Goal: Use online tool/utility: Utilize a website feature to perform a specific function

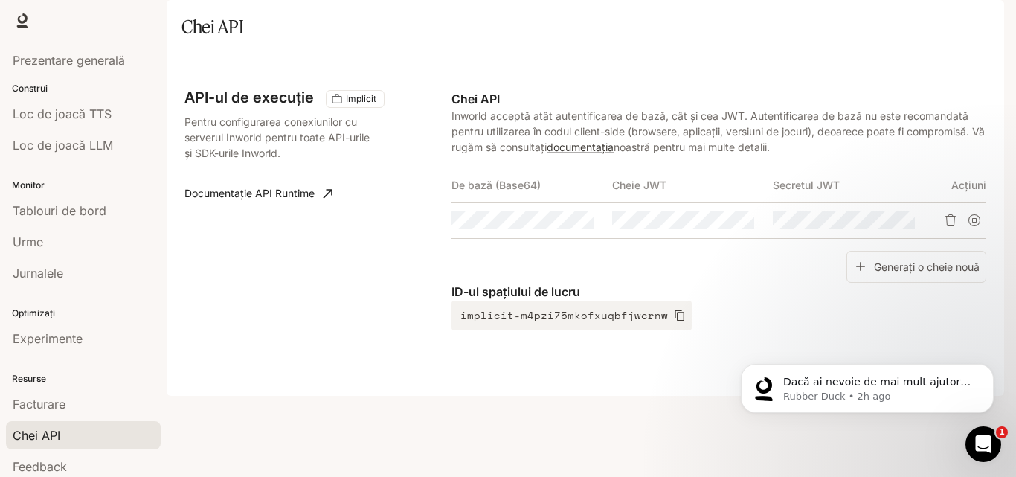
drag, startPoint x: 1015, startPoint y: 131, endPoint x: 1015, endPoint y: 196, distance: 64.7
click at [1015, 196] on div "Sari la conținutul principal Timp de execuție Timp de execuție Documentare Docu…" at bounding box center [508, 238] width 1016 height 477
click at [674, 321] on icon "button" at bounding box center [680, 315] width 12 height 12
click at [83, 343] on font "Experimente" at bounding box center [48, 338] width 70 height 15
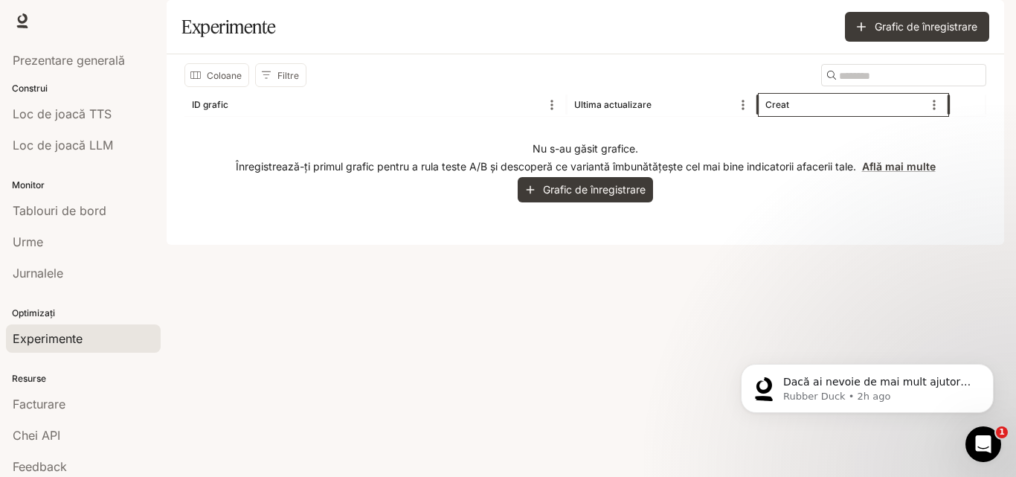
click at [770, 110] on font "Creat" at bounding box center [777, 104] width 24 height 11
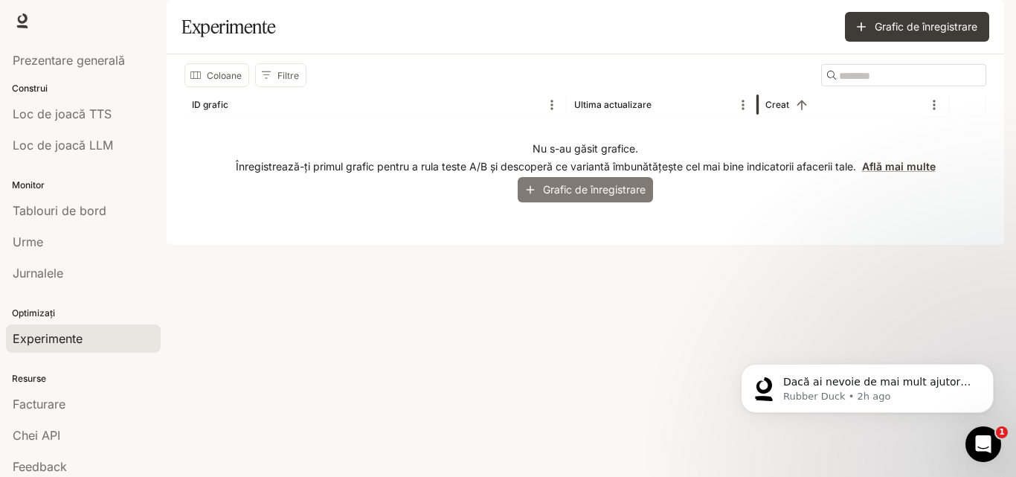
click at [559, 196] on font "Grafic de înregistrare" at bounding box center [594, 189] width 103 height 13
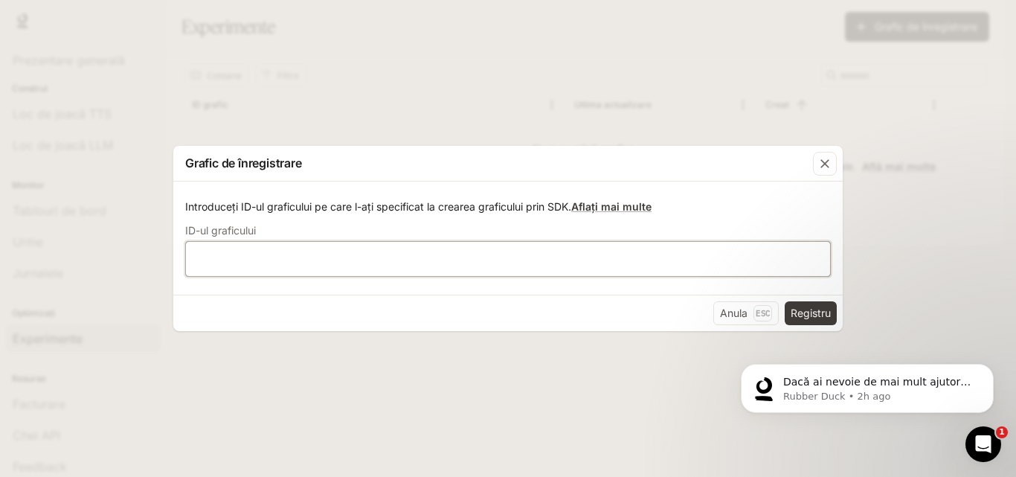
click at [497, 257] on input "text" at bounding box center [508, 258] width 644 height 15
paste input "**********"
type input "**********"
click at [813, 319] on font "Registru" at bounding box center [811, 312] width 40 height 13
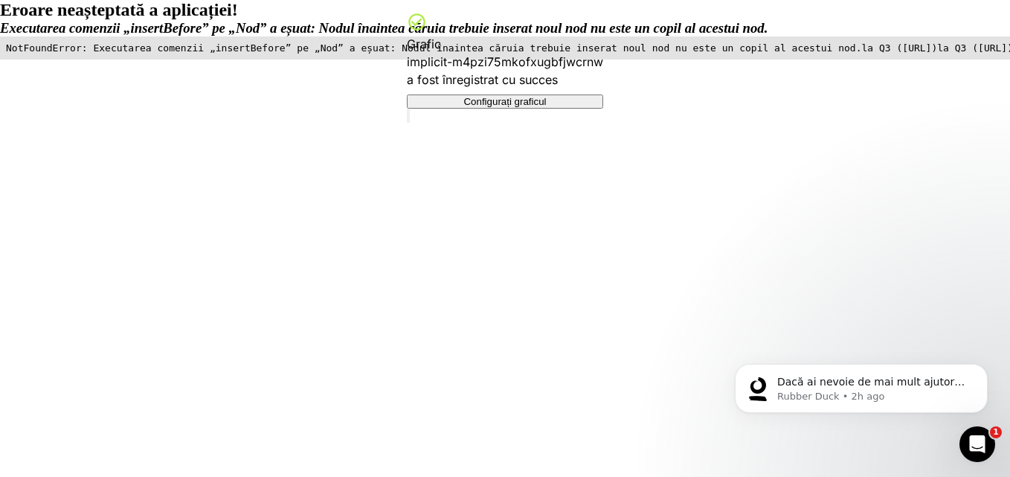
click at [491, 94] on button "Configurați graficul" at bounding box center [505, 101] width 196 height 14
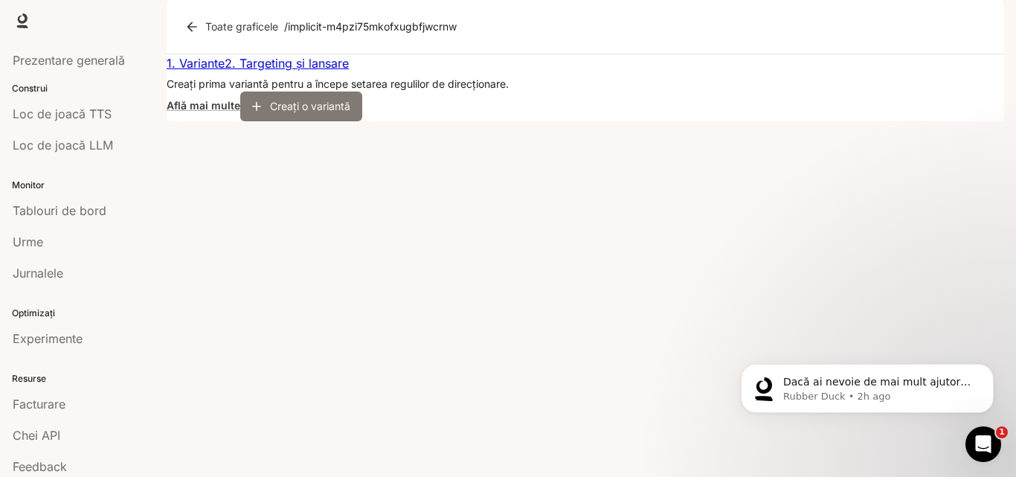
click at [362, 121] on button "Creați o variantă" at bounding box center [301, 106] width 122 height 30
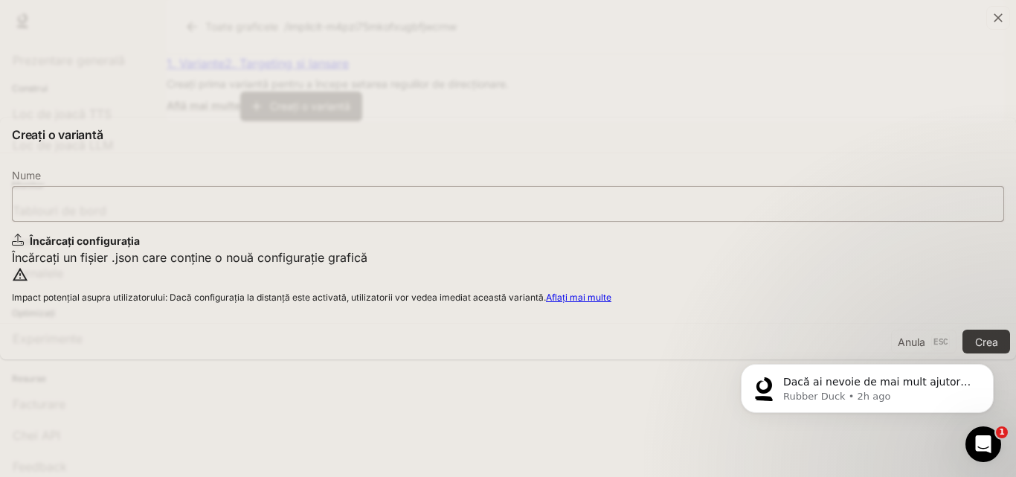
click at [528, 196] on input "text" at bounding box center [508, 203] width 991 height 15
type input "**********"
click at [458, 234] on div "Încărcați configurația" at bounding box center [508, 241] width 992 height 15
click at [646, 266] on div "Încărcați configurația Încărcați un fișier .json care conține o nouă configuraț…" at bounding box center [508, 250] width 992 height 33
click at [898, 351] on font "Anula" at bounding box center [912, 341] width 28 height 19
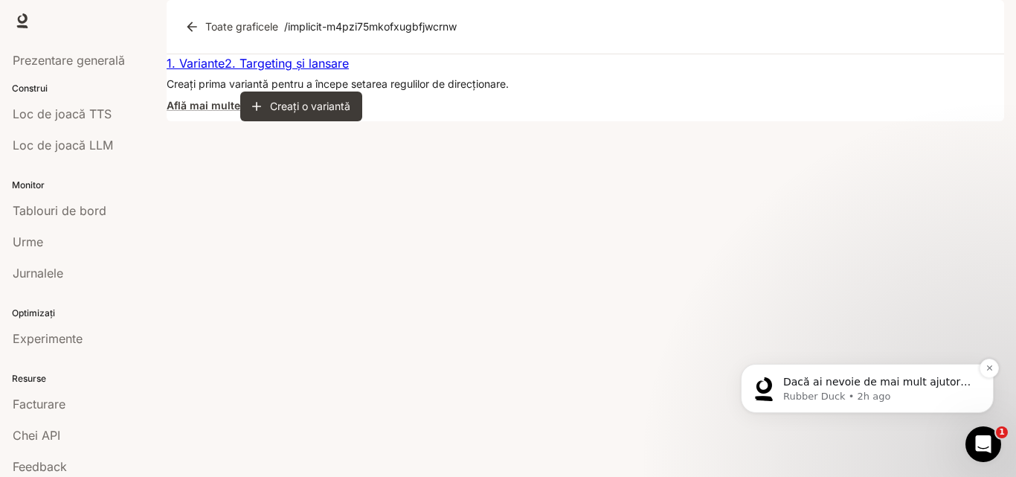
click at [808, 397] on p "Rubber Duck • 2h ago" at bounding box center [879, 396] width 192 height 13
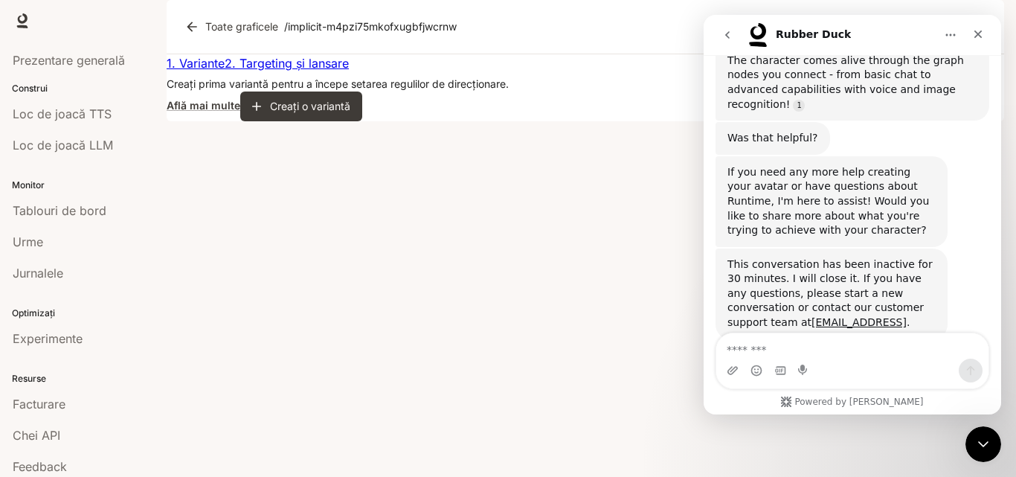
scroll to position [493, 0]
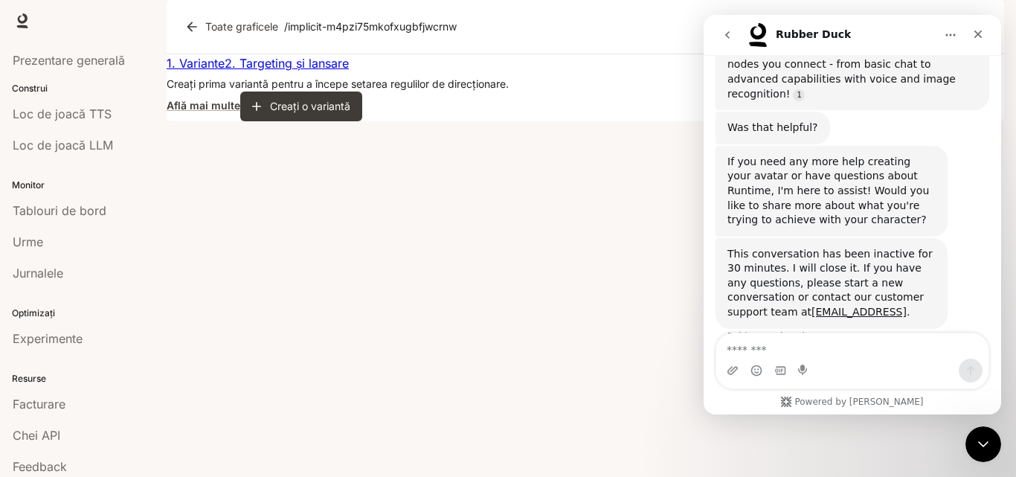
click at [648, 121] on div "1. Variante 2. Targeting și lansare Creați prima variantă pentru a începe setar…" at bounding box center [585, 87] width 837 height 67
click at [362, 121] on button "Creați o variantă" at bounding box center [301, 106] width 122 height 30
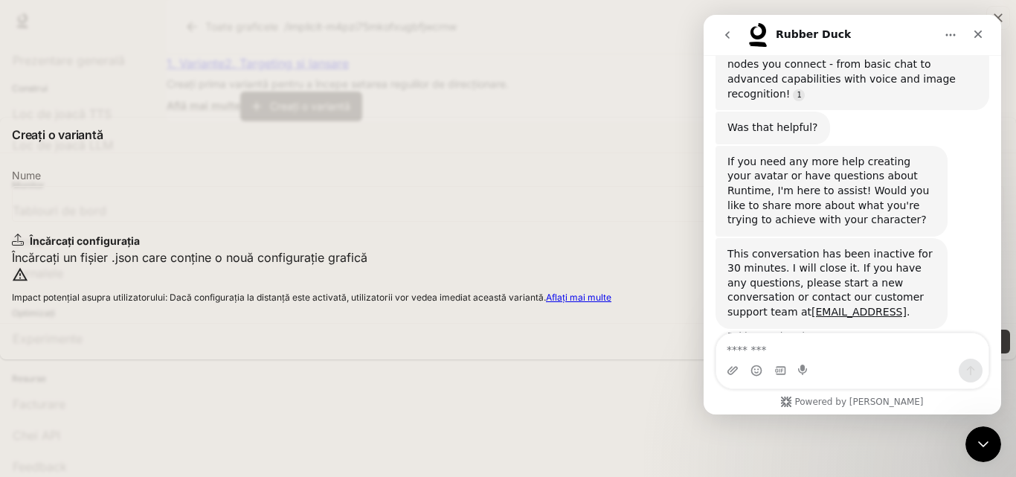
click at [140, 234] on font "Încărcați configurația" at bounding box center [85, 240] width 110 height 13
click at [979, 31] on icon "Close" at bounding box center [978, 34] width 12 height 12
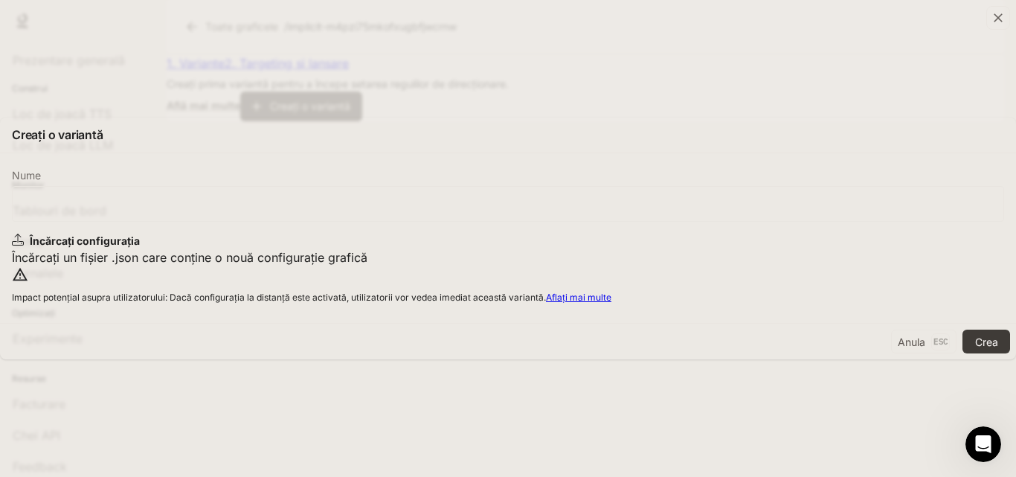
click at [527, 252] on div "Încărcați configurația Încărcați un fișier .json care conține o nouă configuraț…" at bounding box center [508, 250] width 992 height 33
click at [986, 30] on div "button" at bounding box center [998, 18] width 24 height 24
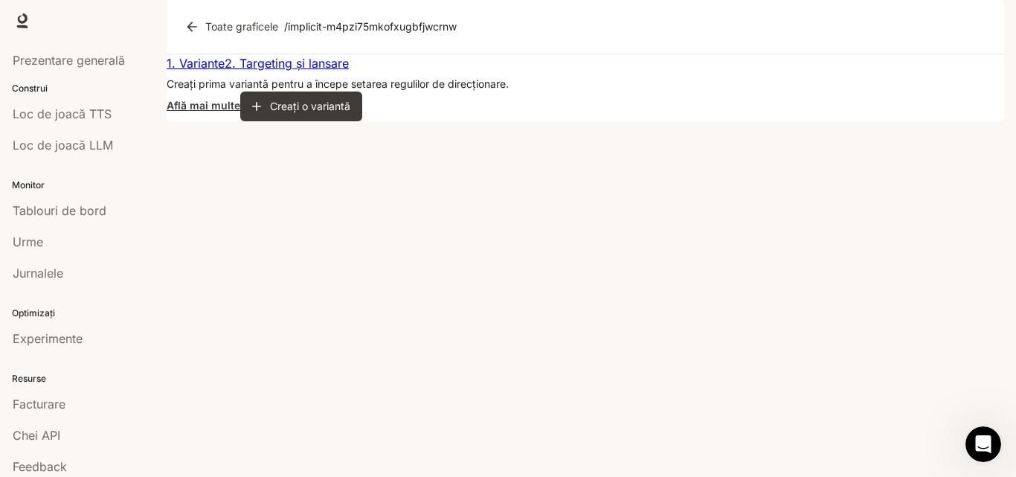
click at [240, 112] on font "Află mai multe" at bounding box center [204, 105] width 74 height 13
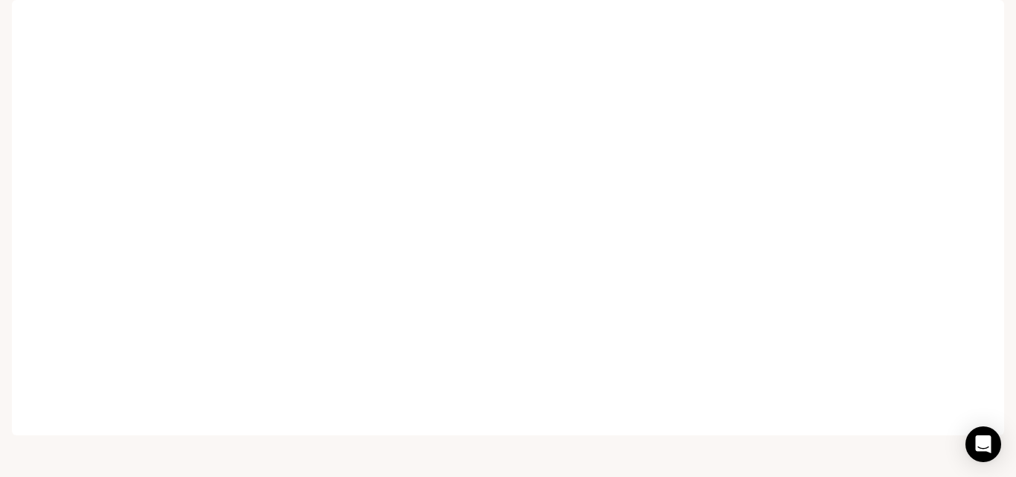
scroll to position [12, 0]
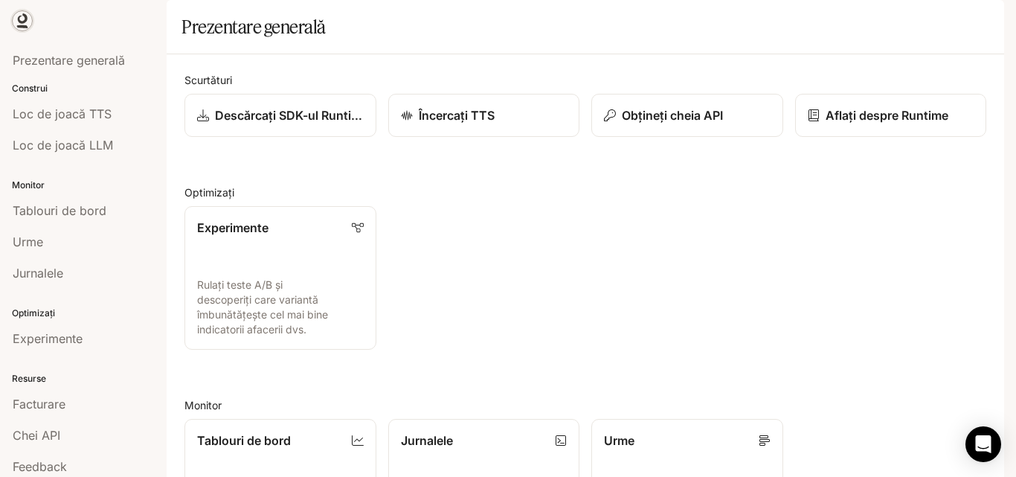
click at [23, 16] on icon at bounding box center [22, 20] width 15 height 15
drag, startPoint x: 41, startPoint y: 19, endPoint x: 143, endPoint y: 144, distance: 161.2
click at [143, 144] on div "Sari la conținutul principal Timp de execuție Timp de execuție Documentare Docu…" at bounding box center [508, 238] width 1016 height 477
copy main "Portal Prezentare generală Construi Loc de joacă TTS Loc de joacă LLM Monitor T…"
click at [544, 264] on div "Experimente Rulați teste A/B și descoperiți care variantă îmbunătățește cel mai…" at bounding box center [580, 271] width 814 height 155
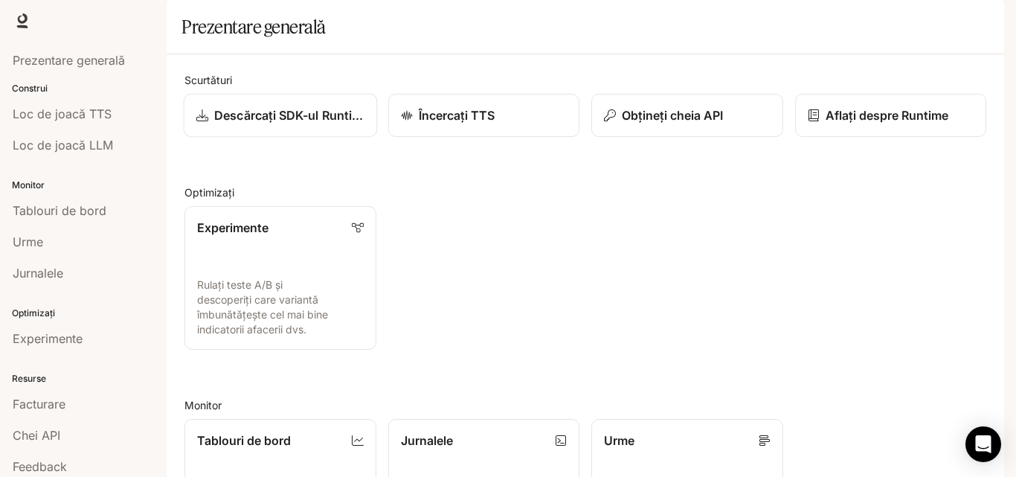
click at [307, 123] on font "Descărcați SDK-ul Runtime" at bounding box center [291, 115] width 155 height 15
click at [100, 118] on font "Loc de joacă TTS" at bounding box center [62, 113] width 99 height 15
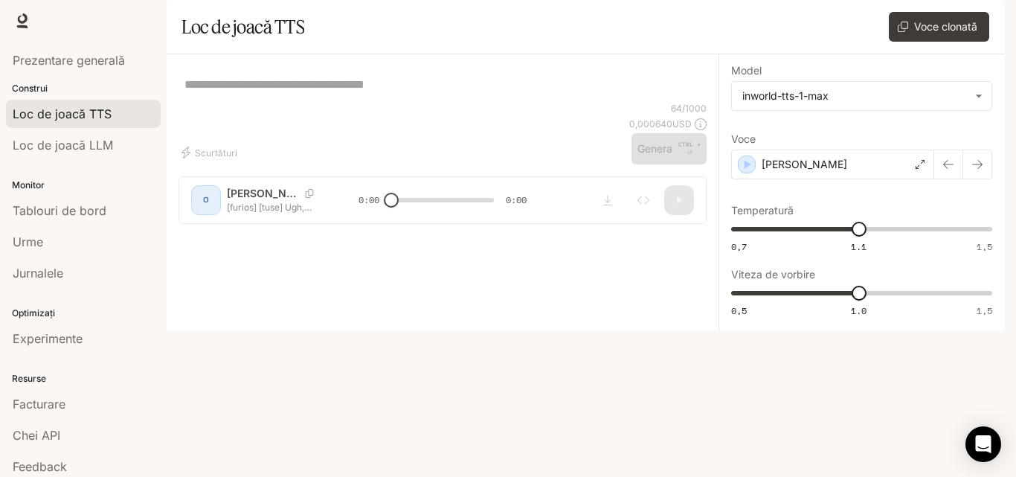
click at [349, 93] on textarea at bounding box center [442, 84] width 516 height 17
click at [777, 132] on body "**********" at bounding box center [508, 238] width 1016 height 477
click at [620, 177] on div at bounding box center [508, 238] width 1016 height 477
click at [467, 102] on div "* ​" at bounding box center [442, 84] width 528 height 36
drag, startPoint x: 467, startPoint y: 199, endPoint x: 342, endPoint y: 176, distance: 126.9
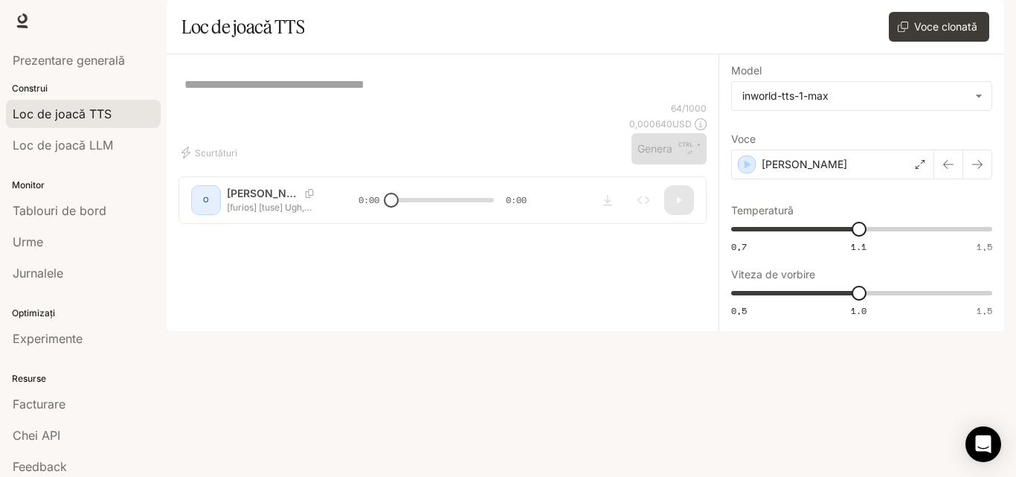
click at [342, 102] on div "* ​" at bounding box center [442, 84] width 528 height 36
click at [466, 102] on div "* ​" at bounding box center [442, 84] width 516 height 36
paste textarea "**********"
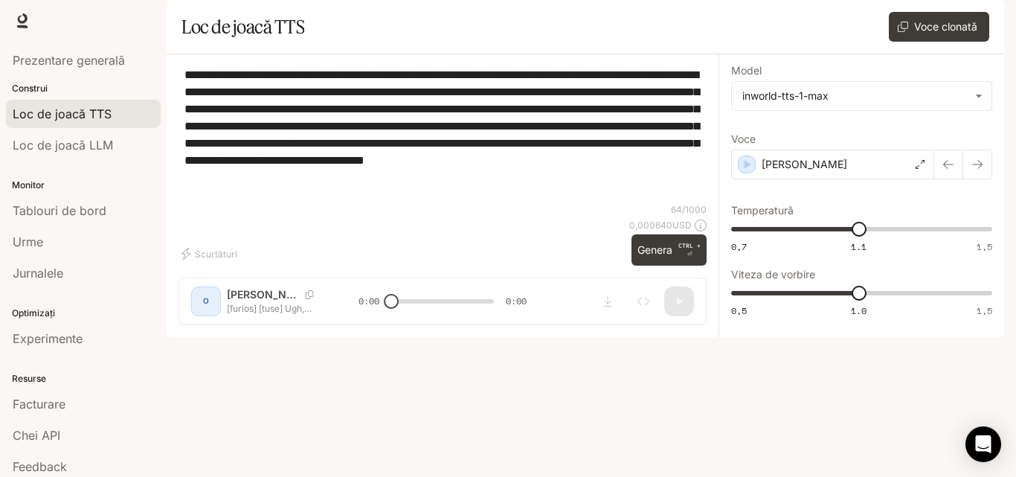
type textarea "**********"
click at [605, 203] on div "**********" at bounding box center [442, 134] width 528 height 137
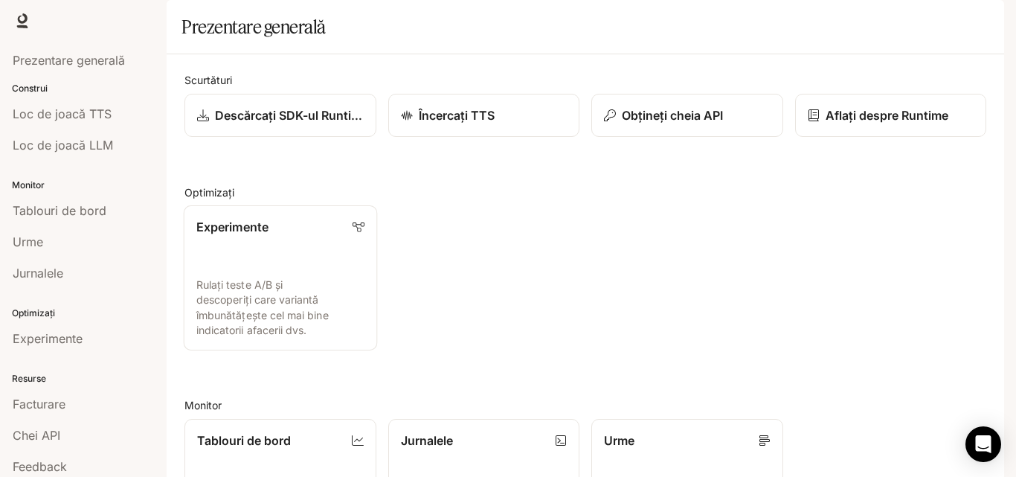
click at [283, 332] on font "Rulați teste A/B și descoperiți care variantă îmbunătățește cel mai bine indica…" at bounding box center [262, 307] width 132 height 58
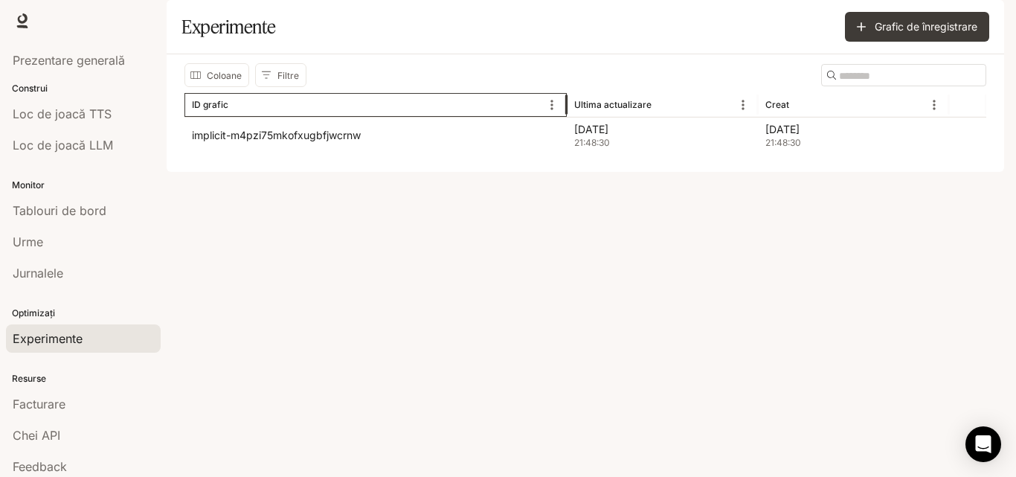
click at [448, 116] on div "ID grafic" at bounding box center [366, 104] width 349 height 23
click at [480, 172] on div "Coloane Filtre ​ ID grafic Ultima actualizare Creat implicit-m4pzi75mkofxugbfjw…" at bounding box center [585, 113] width 837 height 118
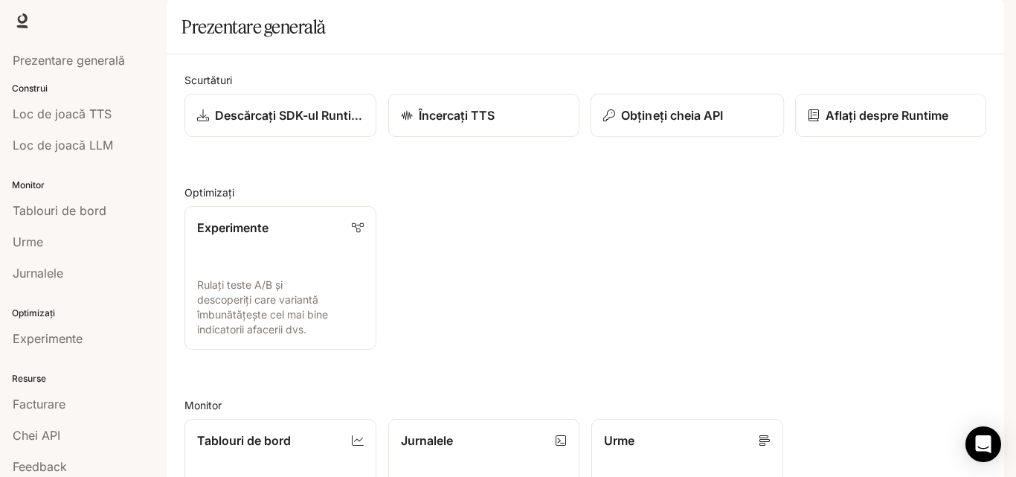
click at [723, 124] on div "Obțineți cheia API" at bounding box center [687, 115] width 168 height 18
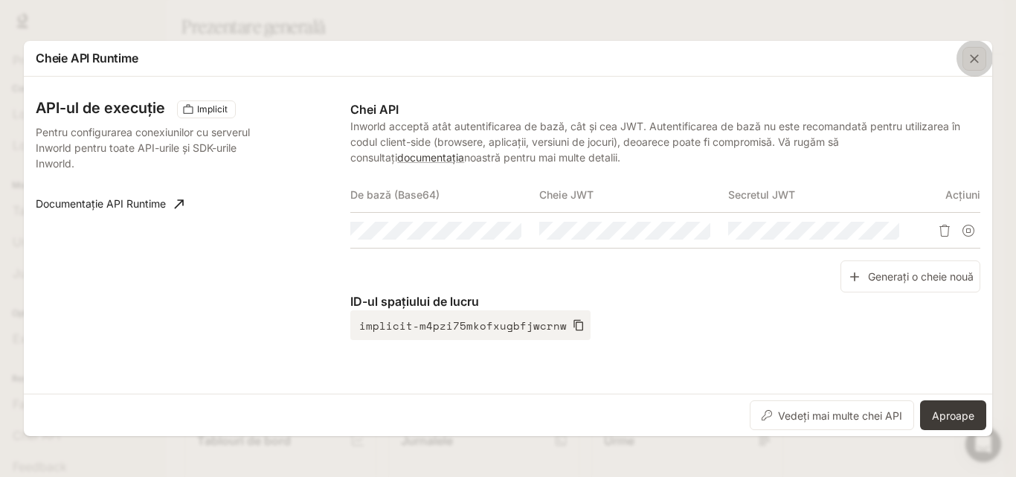
click at [973, 55] on icon "button" at bounding box center [974, 58] width 15 height 15
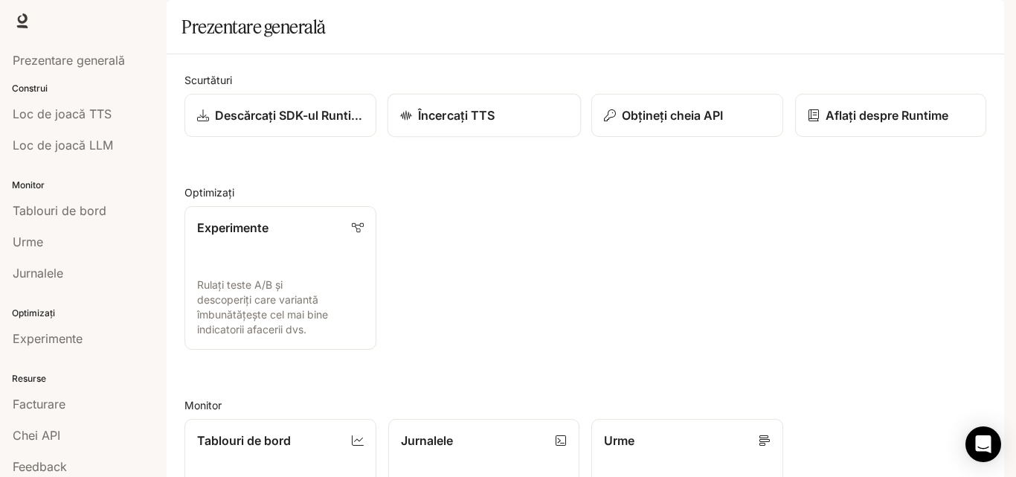
click at [473, 123] on font "Încercați TTS" at bounding box center [456, 115] width 77 height 15
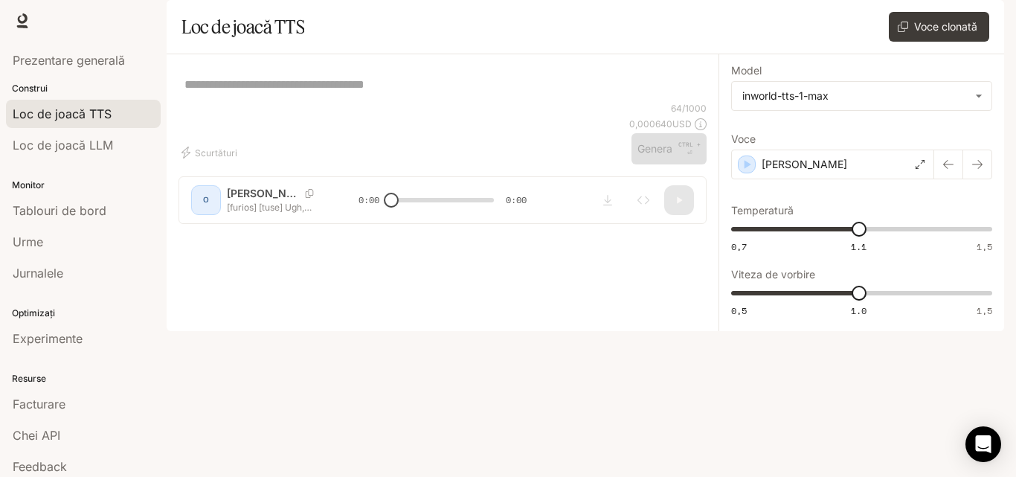
click at [434, 102] on div "* ​" at bounding box center [442, 84] width 516 height 36
click at [296, 236] on div "* ​ Scurtături 64 / 1000 0,000640 USD Genera CTRL + ⏎ O Alex [furios] [tuse] Ug…" at bounding box center [443, 144] width 552 height 181
click at [302, 102] on div "* ​" at bounding box center [442, 84] width 516 height 36
click at [129, 47] on link "Prezentare generală" at bounding box center [83, 60] width 155 height 28
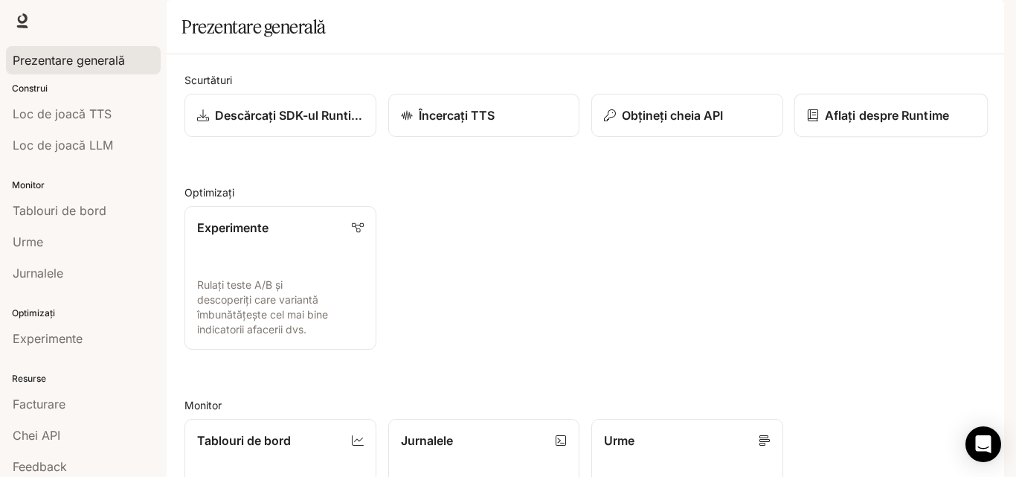
click at [858, 123] on font "Aflați despre Runtime" at bounding box center [887, 115] width 124 height 15
click at [87, 204] on font "Tablouri de bord" at bounding box center [60, 210] width 94 height 15
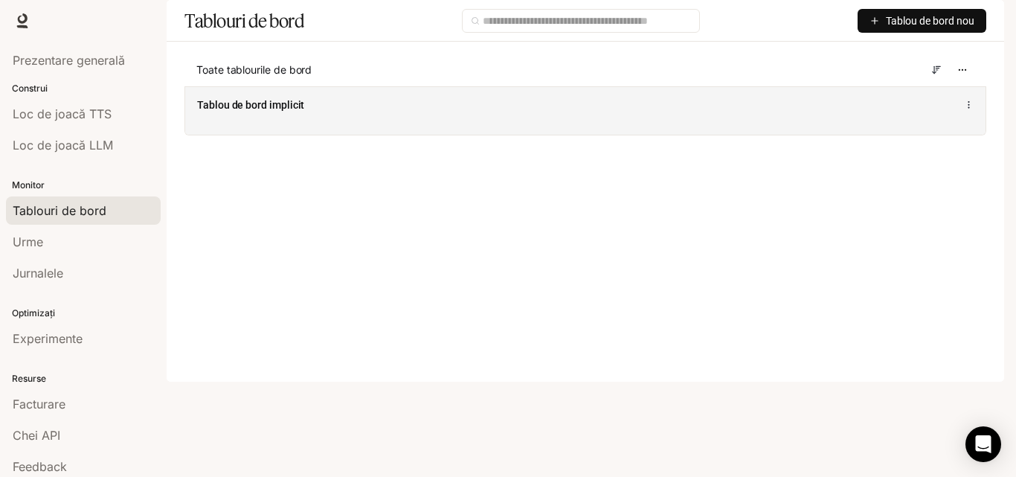
click at [260, 135] on div "Tablou de bord implicit" at bounding box center [585, 110] width 800 height 48
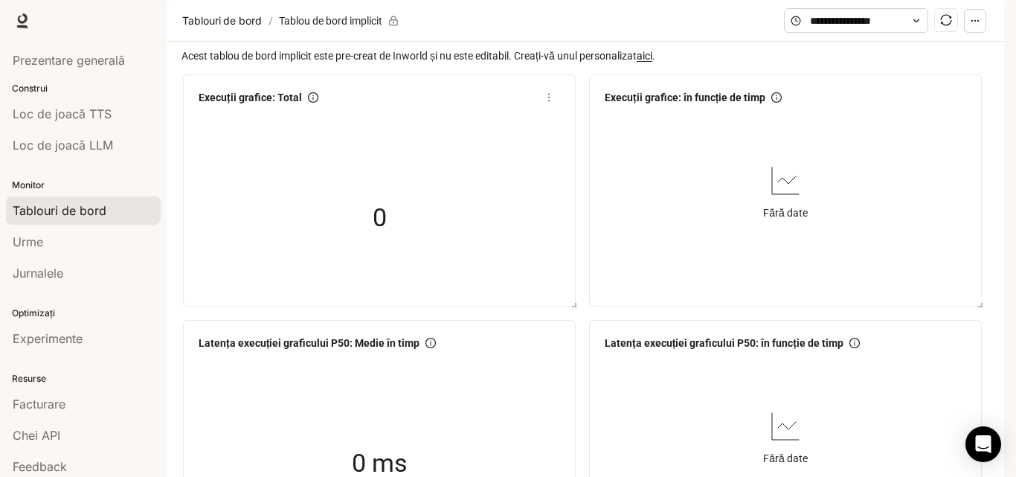
click at [328, 265] on div "0" at bounding box center [379, 217] width 149 height 95
click at [652, 62] on font "aici" at bounding box center [645, 56] width 16 height 12
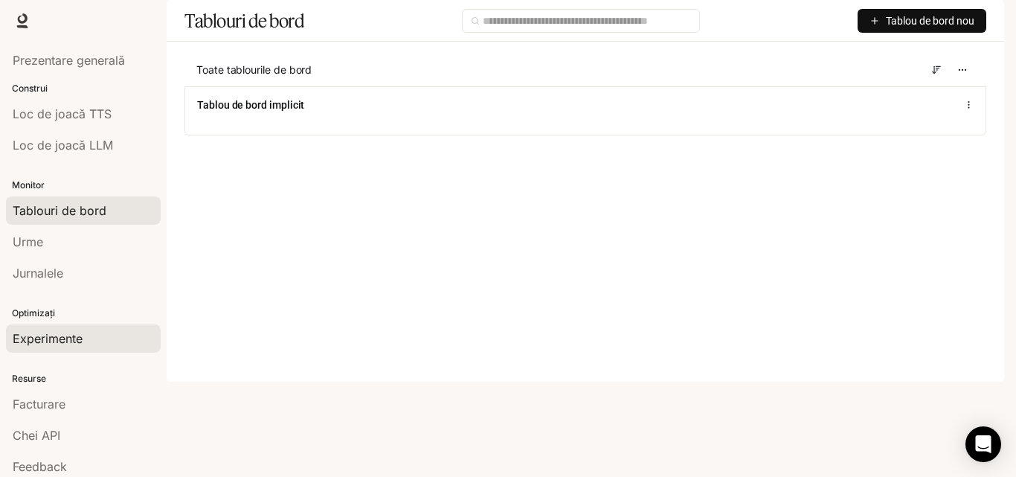
click at [68, 342] on font "Experimente" at bounding box center [48, 338] width 70 height 15
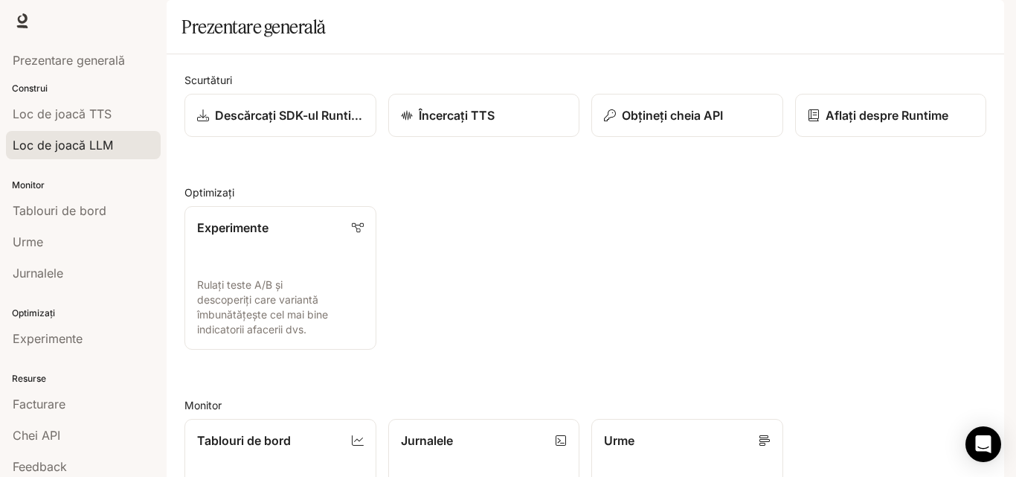
click at [84, 149] on font "Loc de joacă LLM" at bounding box center [63, 145] width 100 height 15
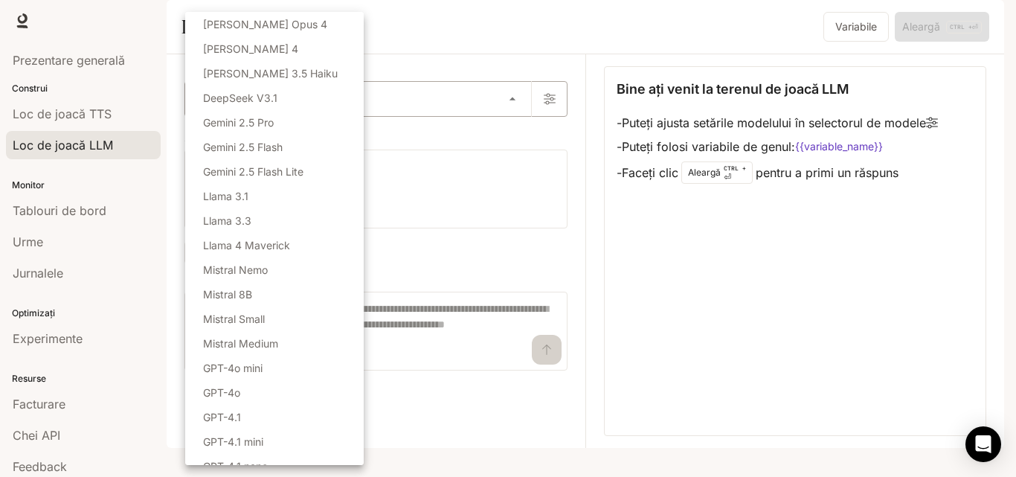
click at [497, 138] on body "Sari la conținutul principal Timp de execuție Timp de execuție Documentare Docu…" at bounding box center [508, 238] width 1016 height 477
click at [321, 175] on li "Gemini 2.5 Flash Lite" at bounding box center [274, 171] width 178 height 25
type input "**********"
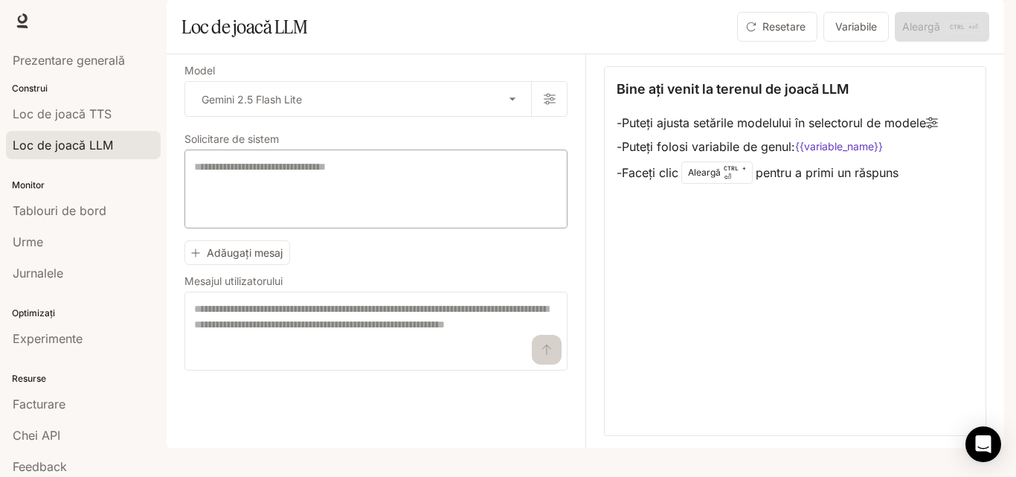
click at [336, 196] on div "* ​" at bounding box center [375, 188] width 383 height 79
